Goal: Information Seeking & Learning: Understand process/instructions

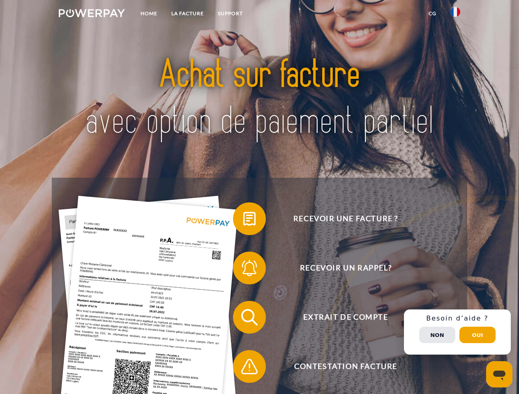
click at [92, 14] on img at bounding box center [92, 13] width 66 height 8
click at [455, 14] on img at bounding box center [455, 12] width 10 height 10
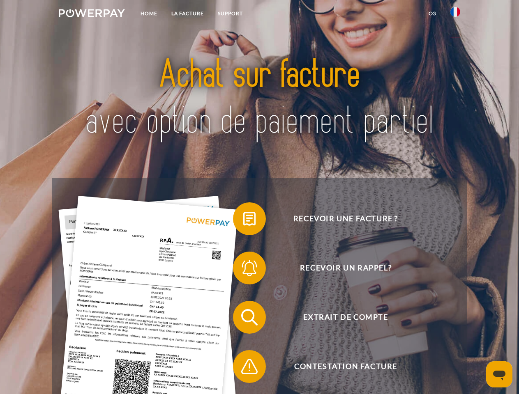
click at [432, 14] on link "CG" at bounding box center [432, 13] width 22 height 15
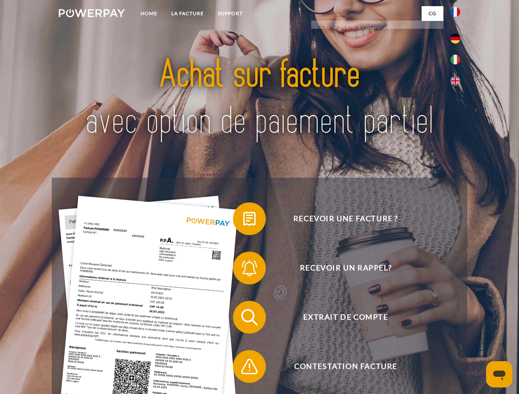
click at [243, 221] on span at bounding box center [236, 218] width 41 height 41
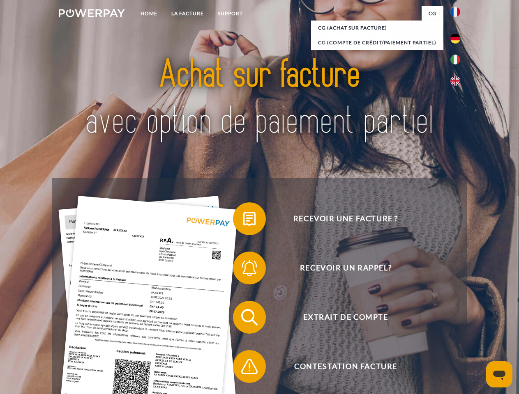
click at [243, 270] on span at bounding box center [236, 268] width 41 height 41
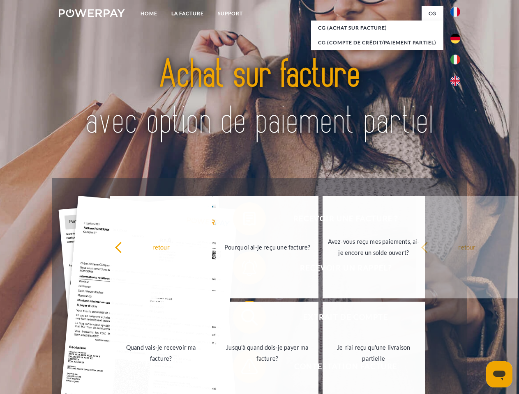
click at [243, 319] on link "Jusqu'à quand dois-je payer ma facture?" at bounding box center [267, 353] width 102 height 103
click at [322, 368] on link "Je n'ai reçu qu'une livraison partielle" at bounding box center [373, 353] width 102 height 103
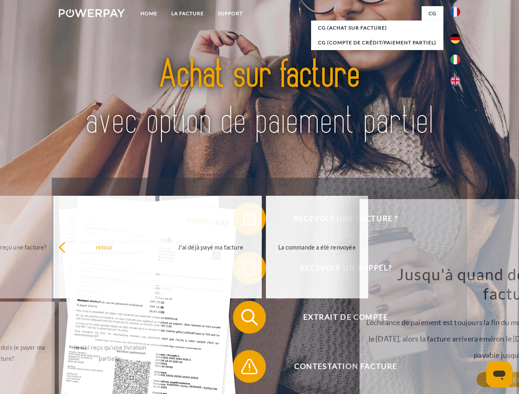
click at [457, 332] on div "Recevoir une facture ? Recevoir un rappel? Extrait de compte retour" at bounding box center [259, 342] width 415 height 329
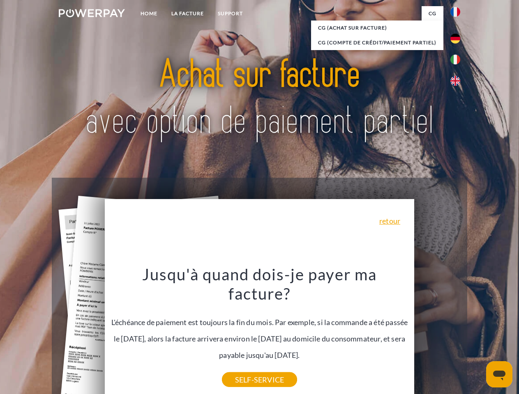
click at [437, 334] on span "Extrait de compte" at bounding box center [345, 317] width 201 height 33
click at [477, 335] on header "Home LA FACTURE Support" at bounding box center [259, 283] width 519 height 567
